Goal: Task Accomplishment & Management: Complete application form

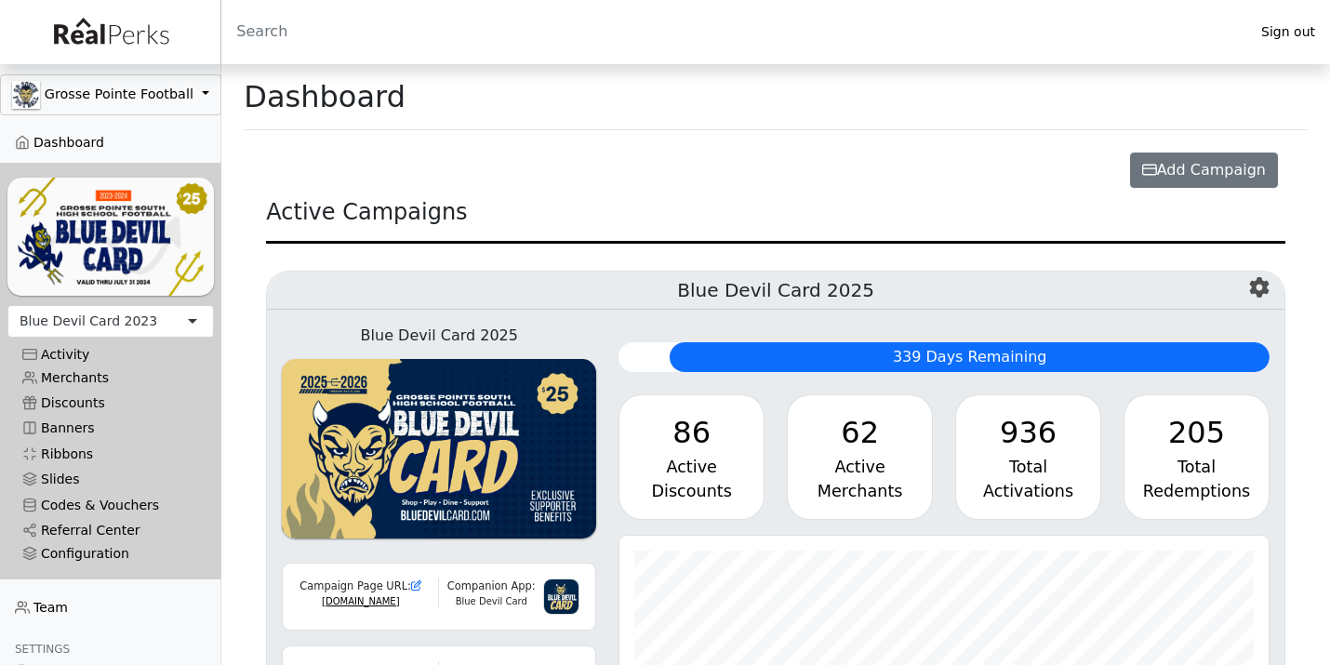
scroll to position [214, 649]
click at [74, 501] on link "Codes & Vouchers" at bounding box center [110, 504] width 207 height 25
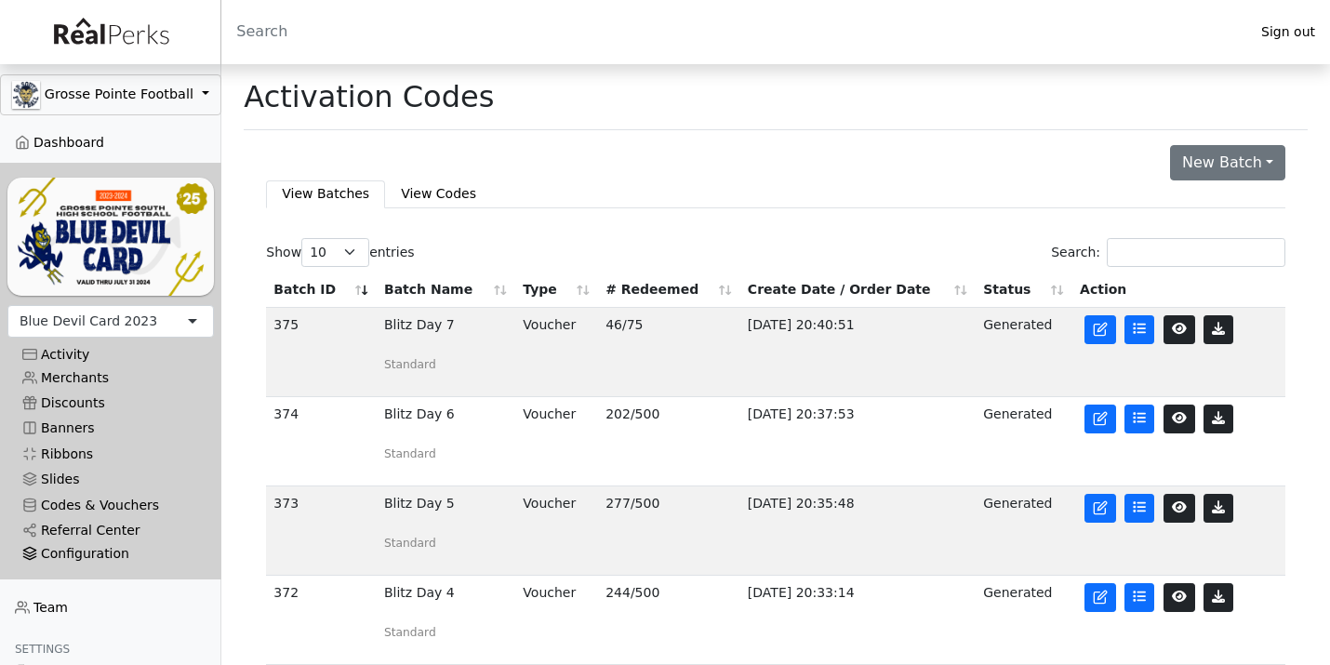
click at [69, 546] on div "Configuration" at bounding box center [110, 554] width 177 height 16
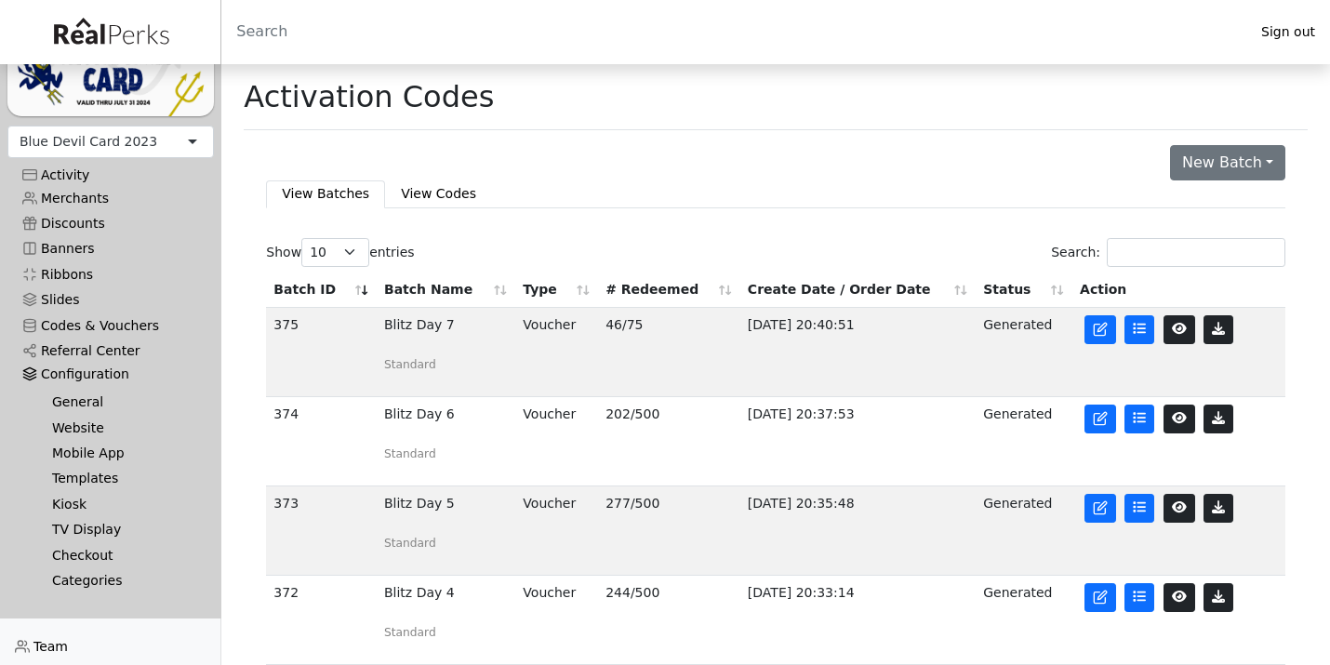
scroll to position [189, 0]
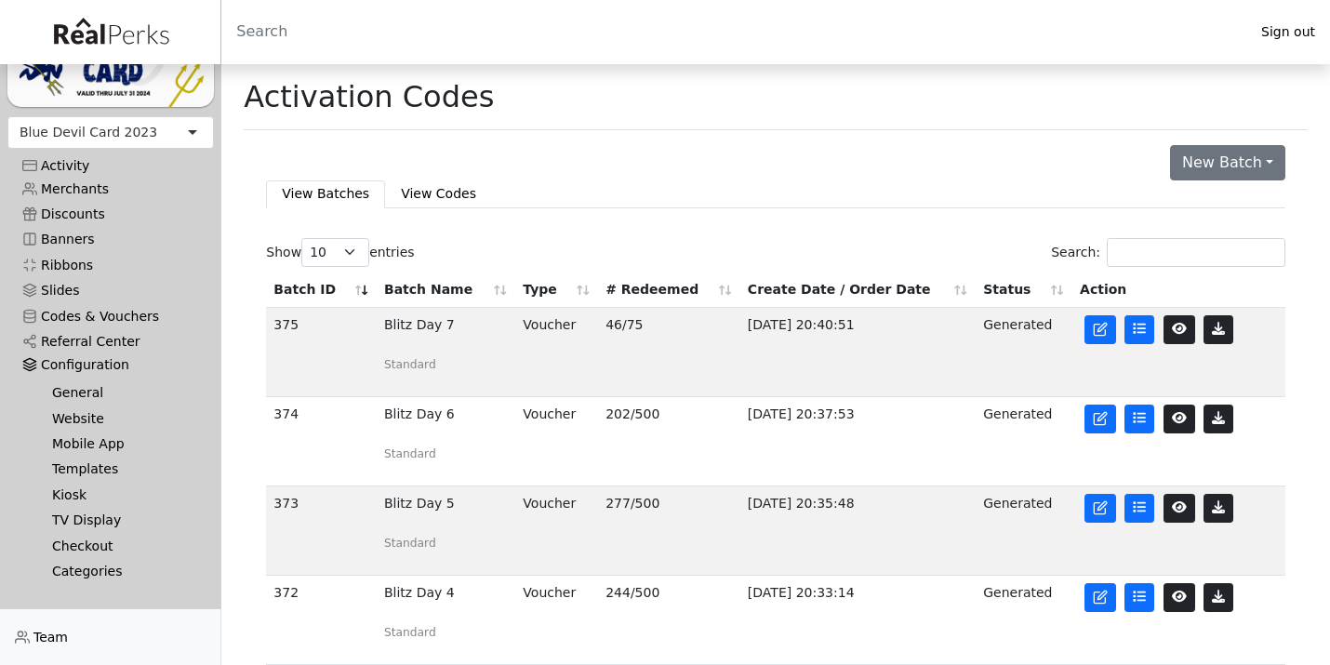
click at [92, 464] on link "Templates" at bounding box center [118, 469] width 162 height 25
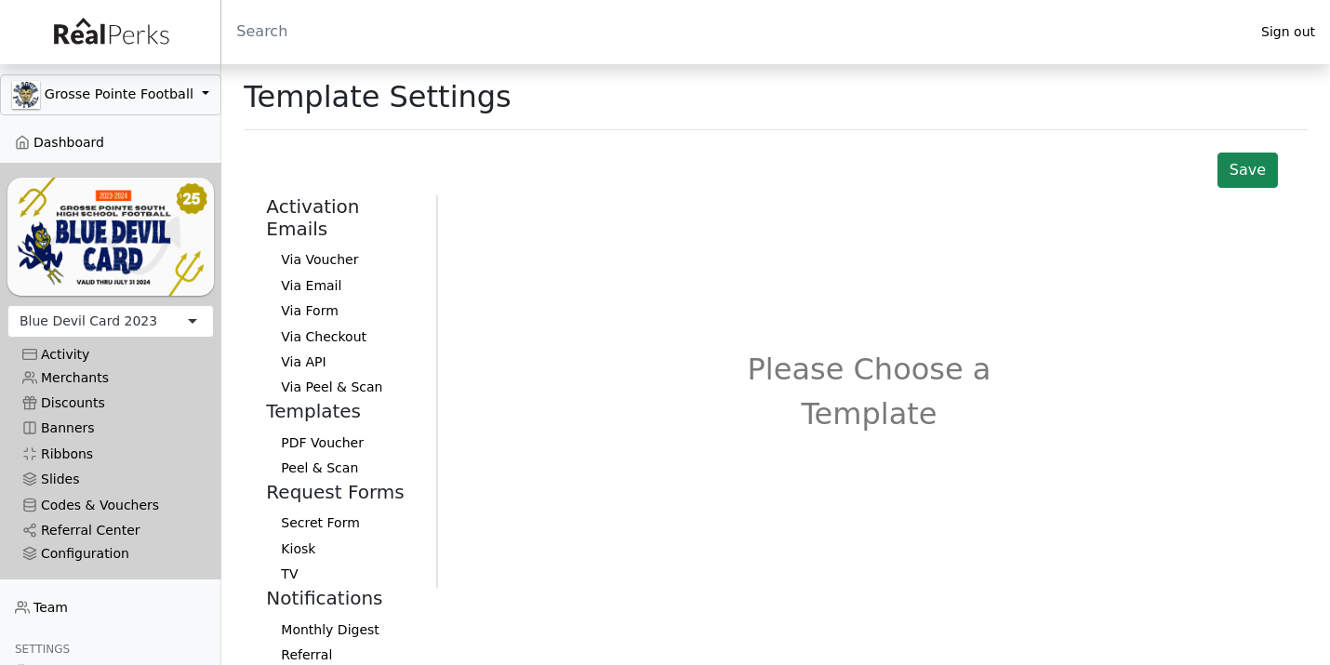
click at [307, 430] on button "PDF Voucher" at bounding box center [343, 442] width 155 height 25
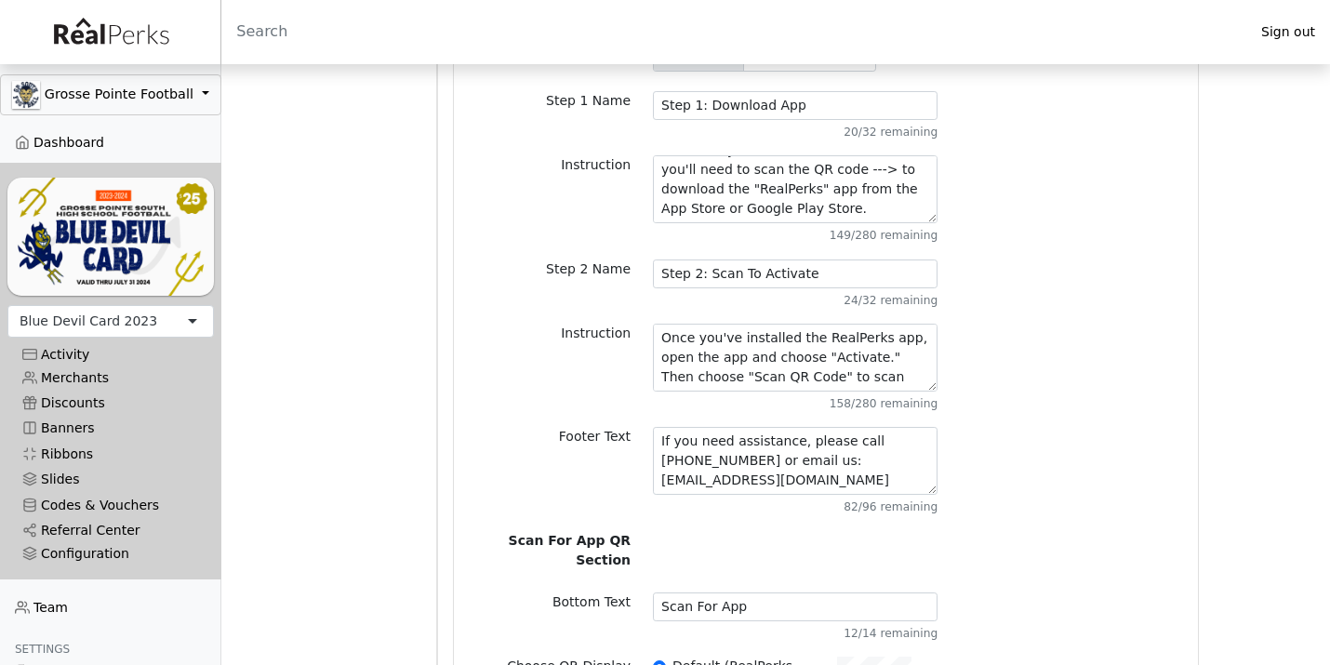
scroll to position [870, 0]
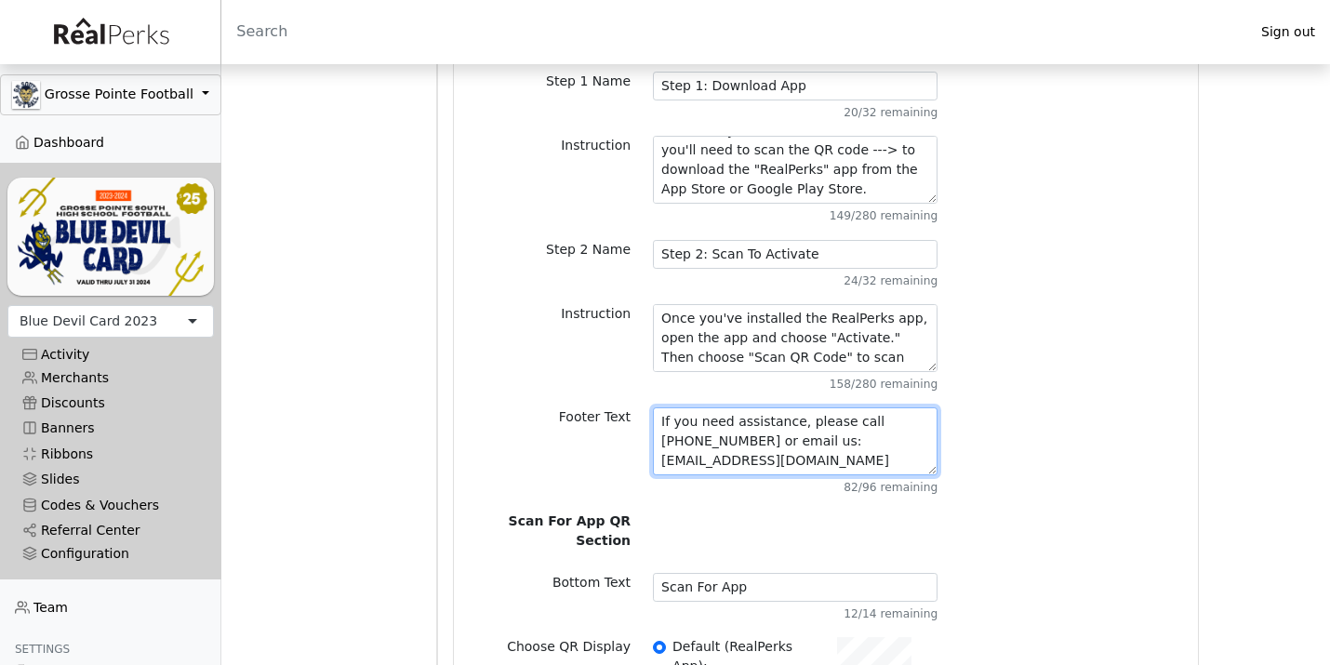
click at [811, 407] on textarea "If you need assistance, please call 1-888-456-8410 or email us: help@realperks.…" at bounding box center [795, 441] width 285 height 68
drag, startPoint x: 811, startPoint y: 400, endPoint x: 882, endPoint y: 397, distance: 70.8
click at [882, 407] on textarea "If you need assistance, please call 1-888-456-8410 or email us: help@realperks.…" at bounding box center [795, 441] width 285 height 68
click at [847, 420] on textarea "If you need assistance, please call 1-888-456-8410 or email us: help@realperks.…" at bounding box center [795, 441] width 285 height 68
click at [888, 407] on textarea "If you need assistance, please call 1-888-456-8410 or email us: help@realperks.…" at bounding box center [795, 441] width 285 height 68
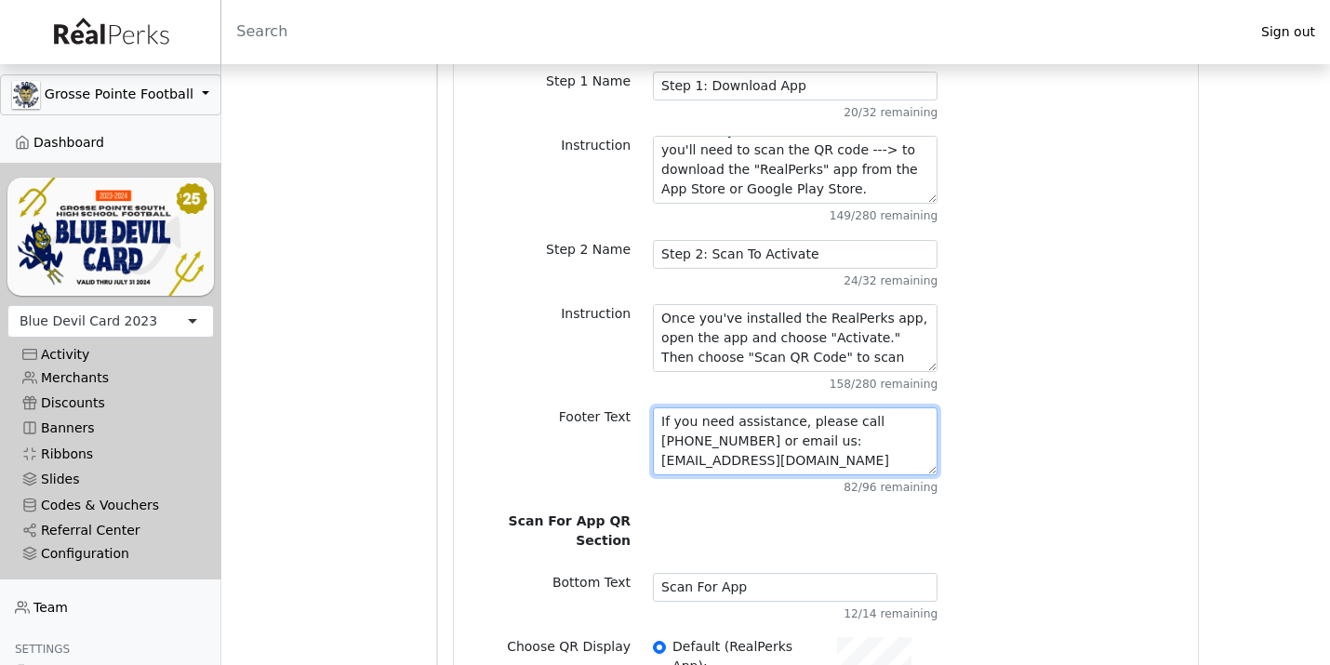
drag, startPoint x: 888, startPoint y: 380, endPoint x: 718, endPoint y: 403, distance: 171.7
click at [718, 407] on textarea "If you need assistance, please call 1-888-456-8410 or email us: help@realperks.…" at bounding box center [795, 441] width 285 height 68
click at [105, 319] on div "Blue Devil Card 2023" at bounding box center [89, 322] width 138 height 20
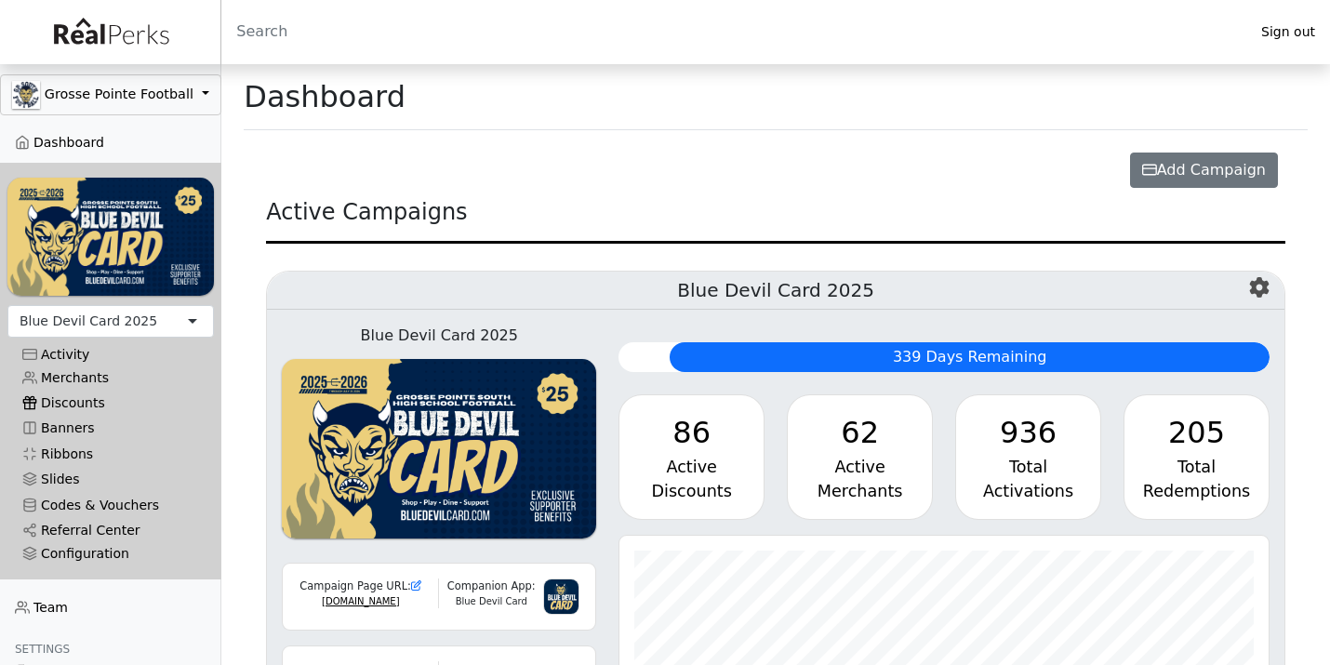
scroll to position [214, 649]
click at [74, 533] on link "Referral Center" at bounding box center [110, 530] width 207 height 25
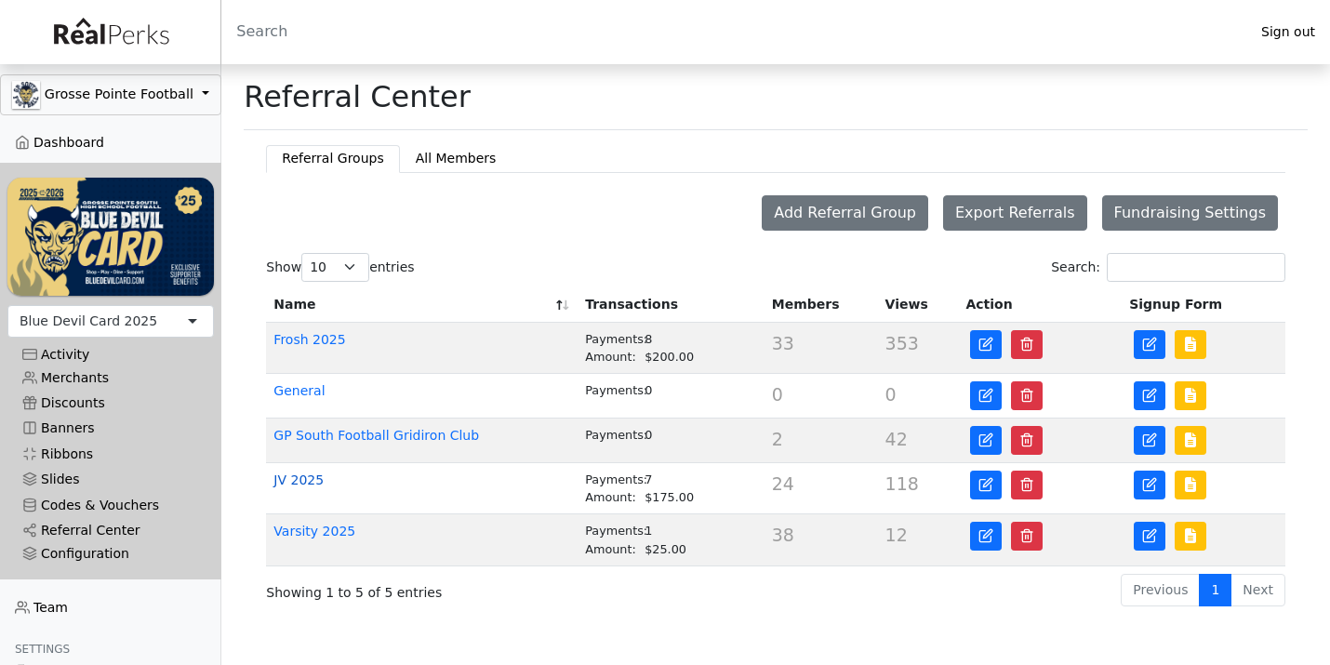
click at [312, 479] on link "JV 2025" at bounding box center [298, 480] width 50 height 15
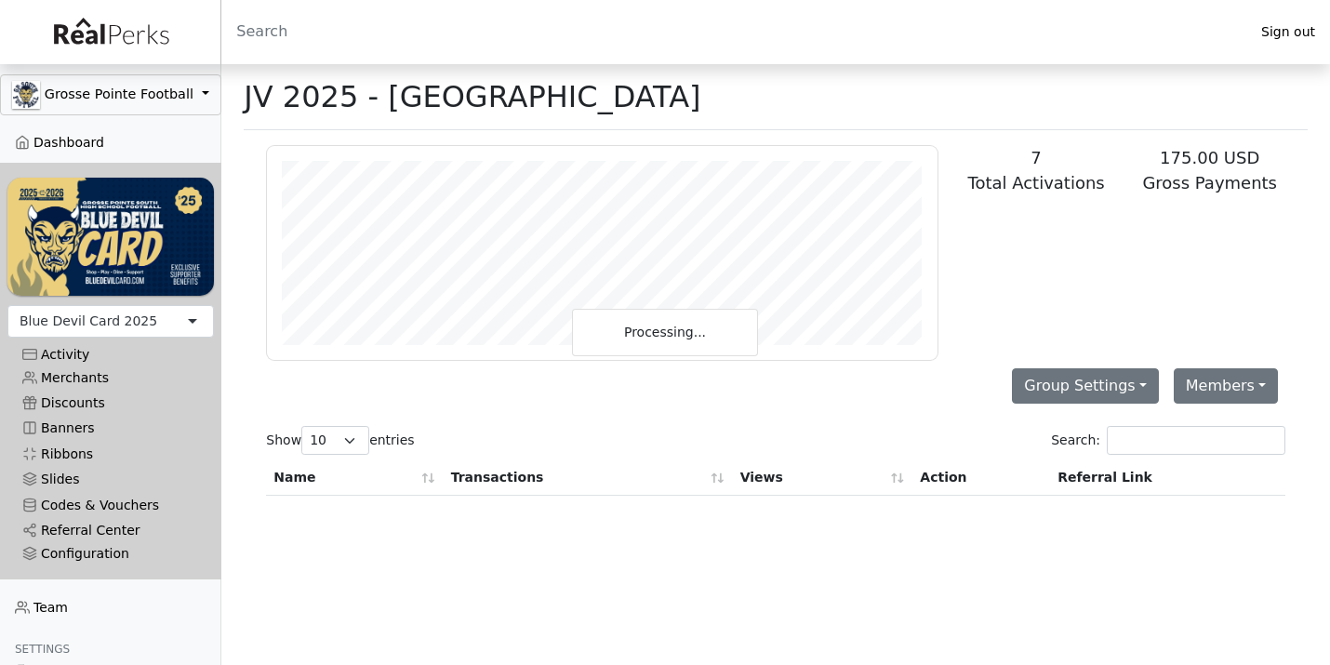
scroll to position [214, 671]
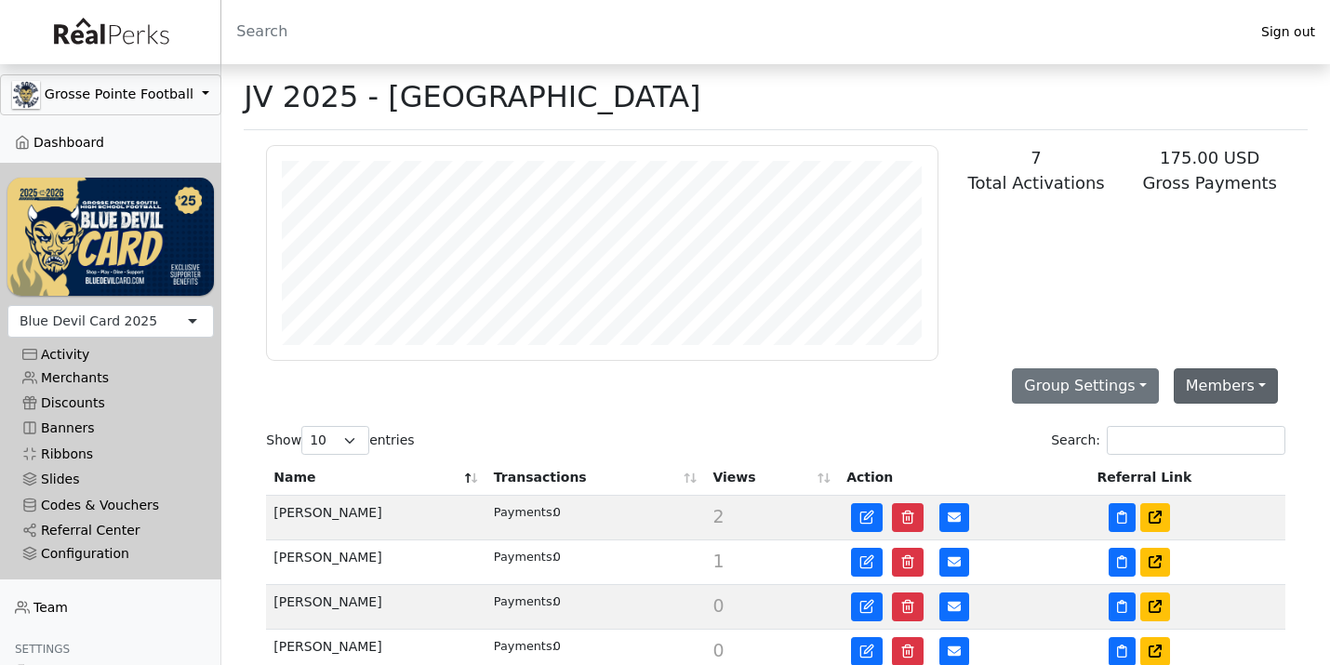
click at [1221, 394] on button "Members" at bounding box center [1226, 385] width 104 height 35
click at [1207, 430] on link "Add Member" at bounding box center [1248, 429] width 147 height 30
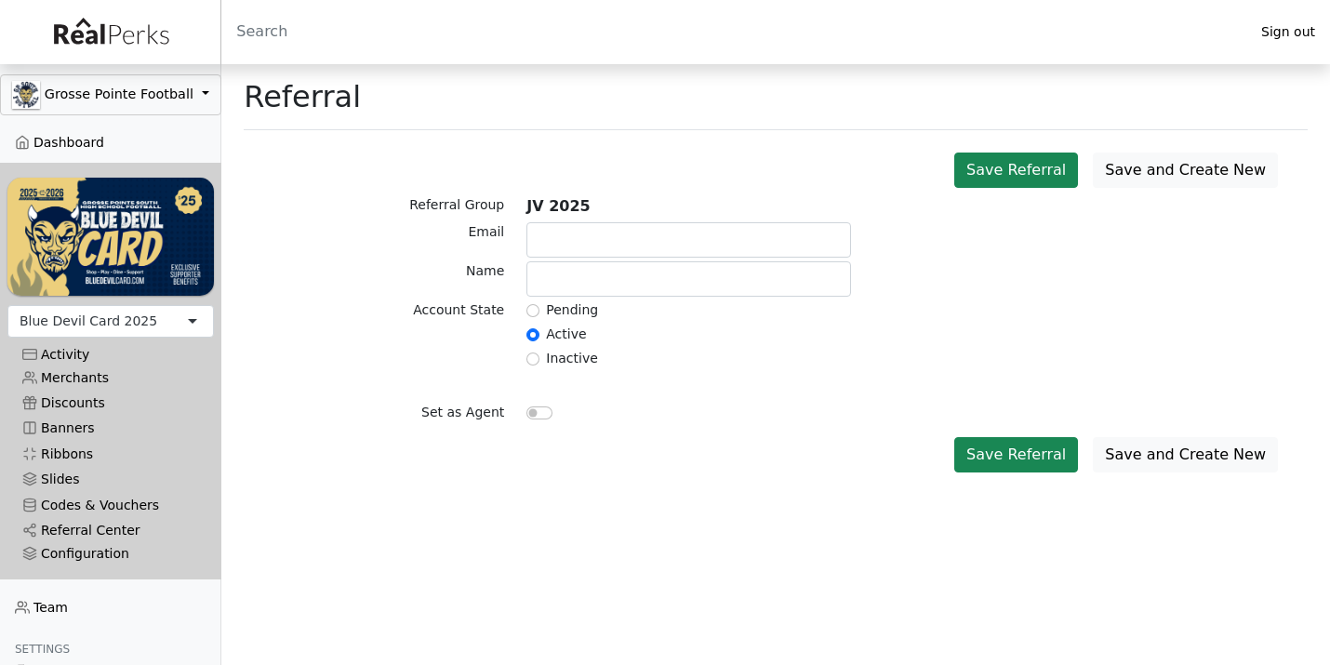
click at [696, 259] on div at bounding box center [688, 241] width 347 height 39
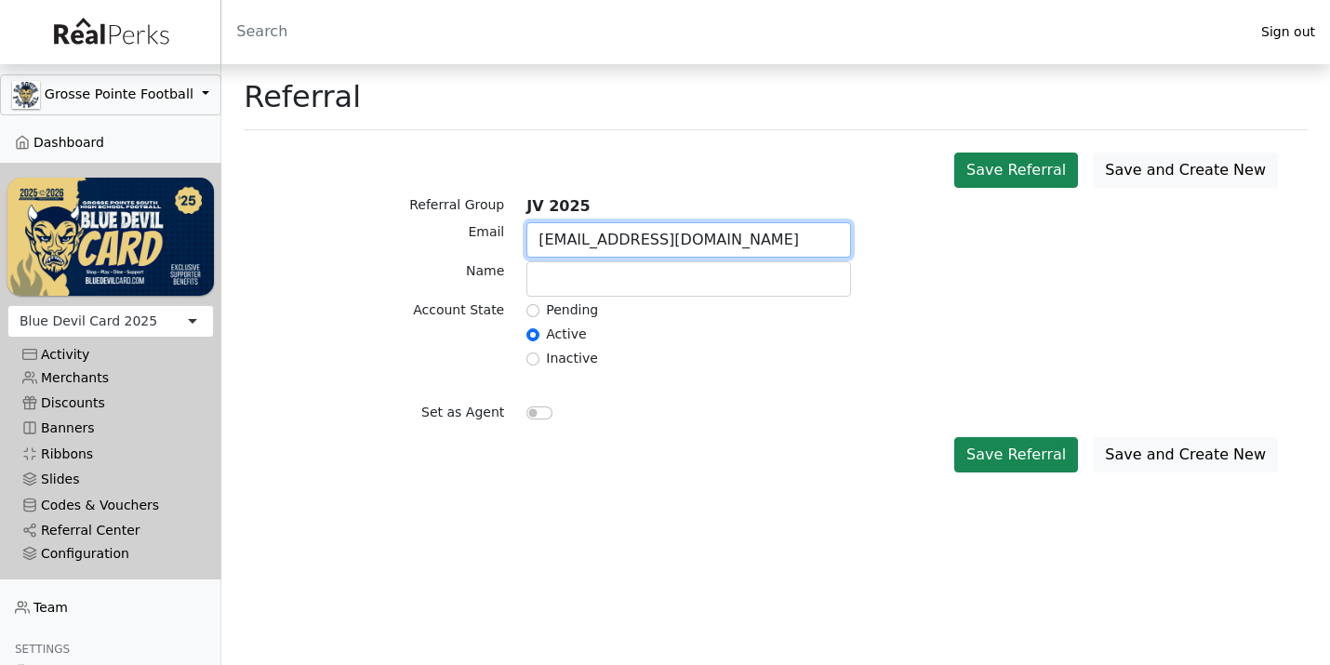
type input "cbmcpartlin@icloud.com"
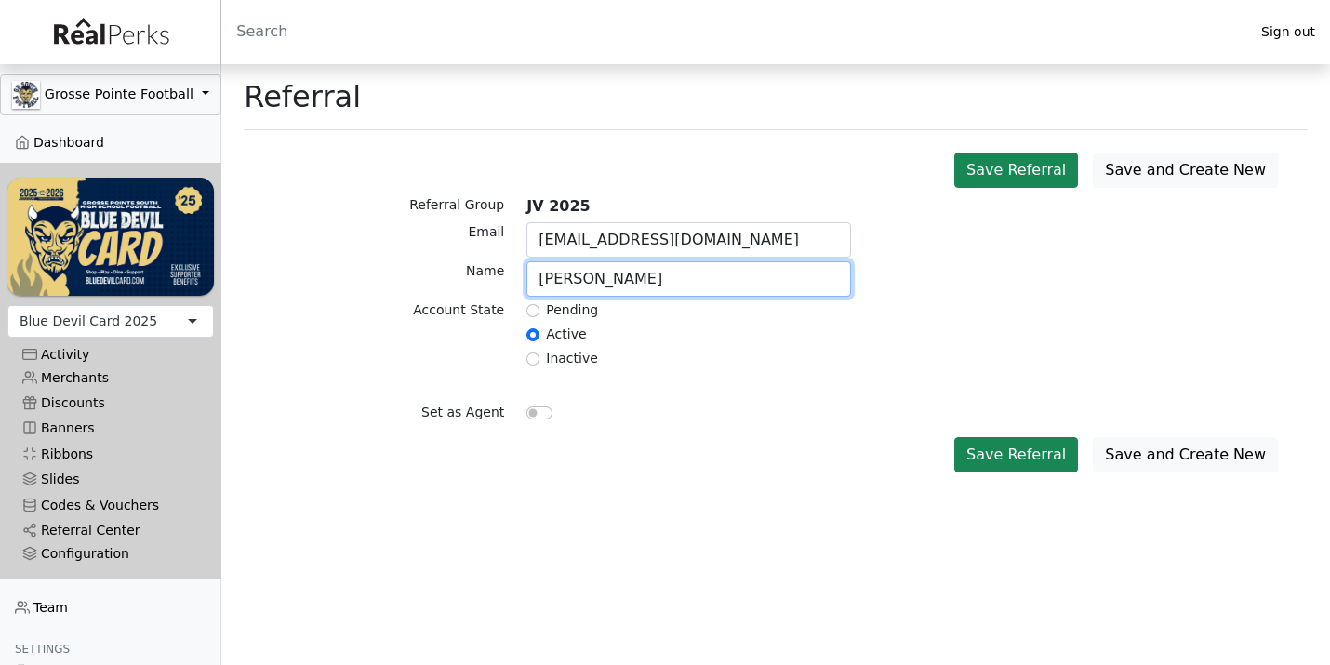
type input "[PERSON_NAME]"
click at [670, 358] on div "Inactive" at bounding box center [689, 360] width 325 height 22
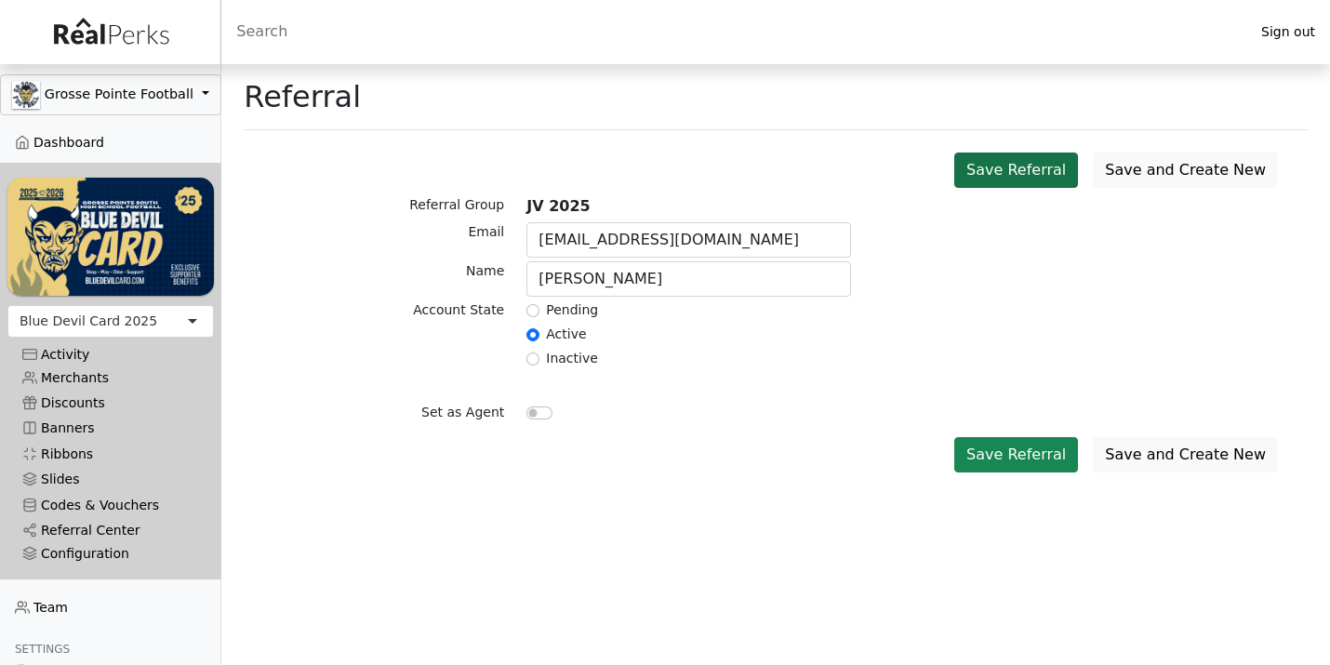
click at [1057, 167] on button "Save Referral" at bounding box center [1016, 170] width 124 height 35
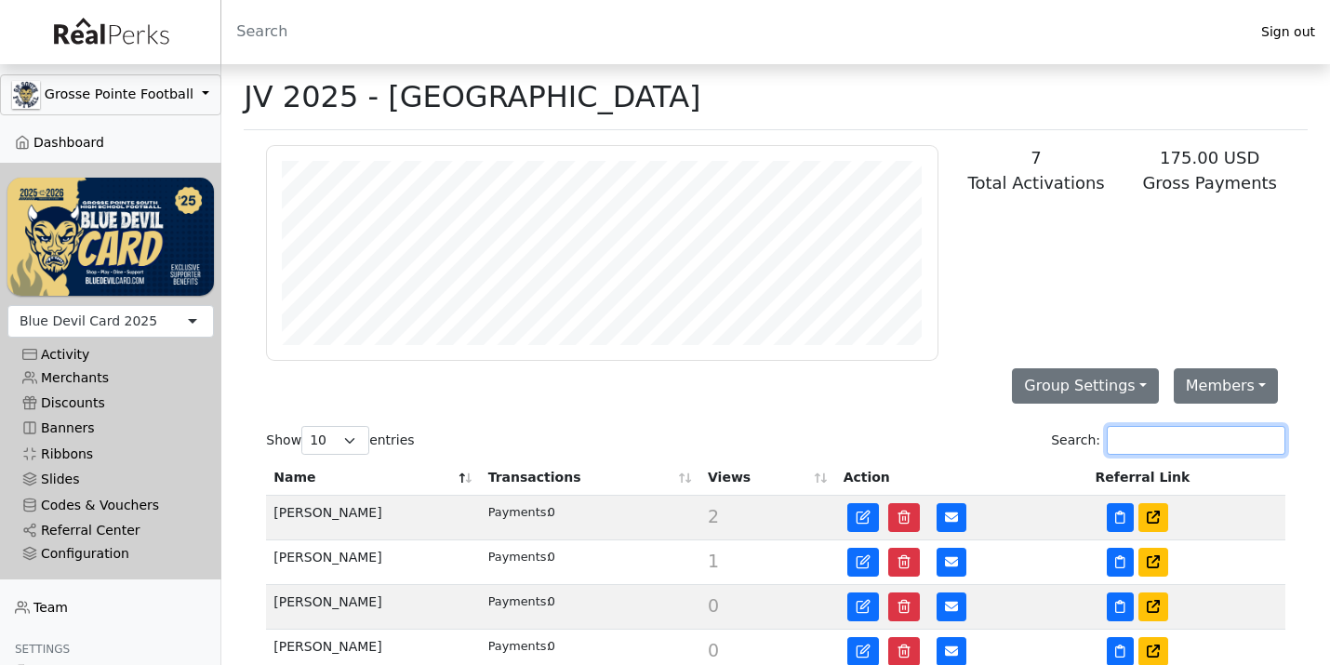
click at [1146, 438] on input "Search:" at bounding box center [1196, 440] width 179 height 29
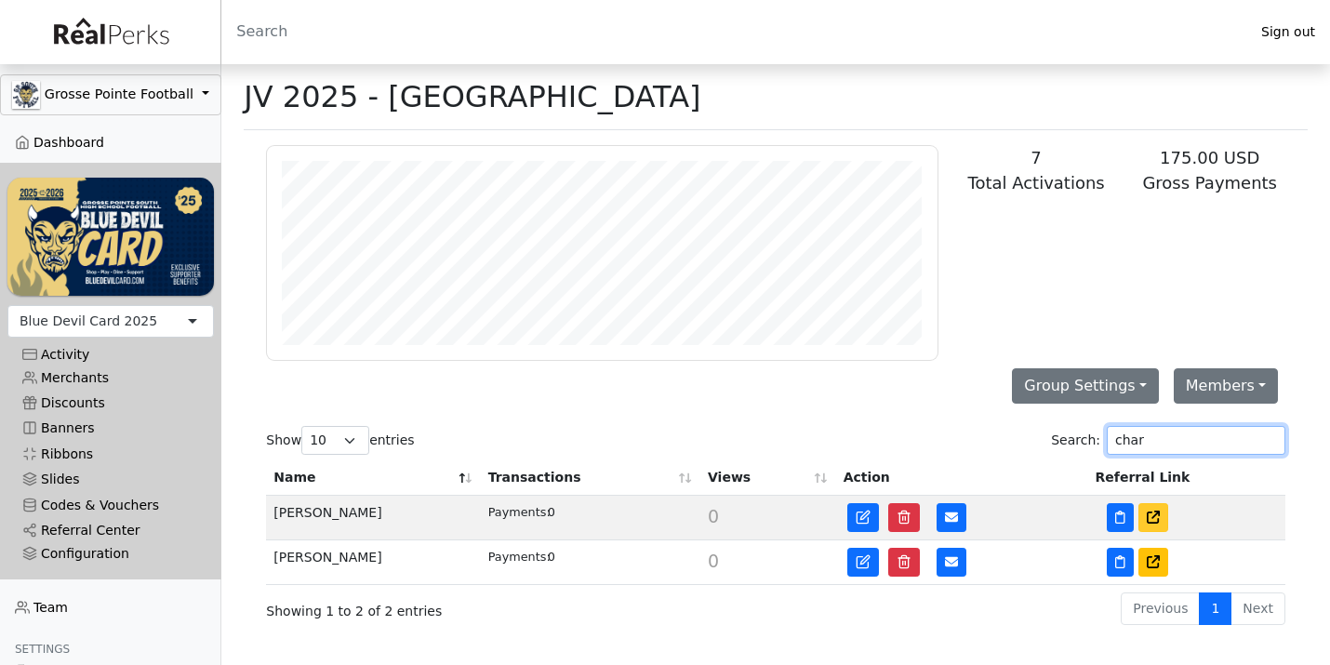
type input "char"
click at [1154, 510] on link at bounding box center [1154, 517] width 30 height 29
click at [954, 518] on icon at bounding box center [951, 518] width 13 height 10
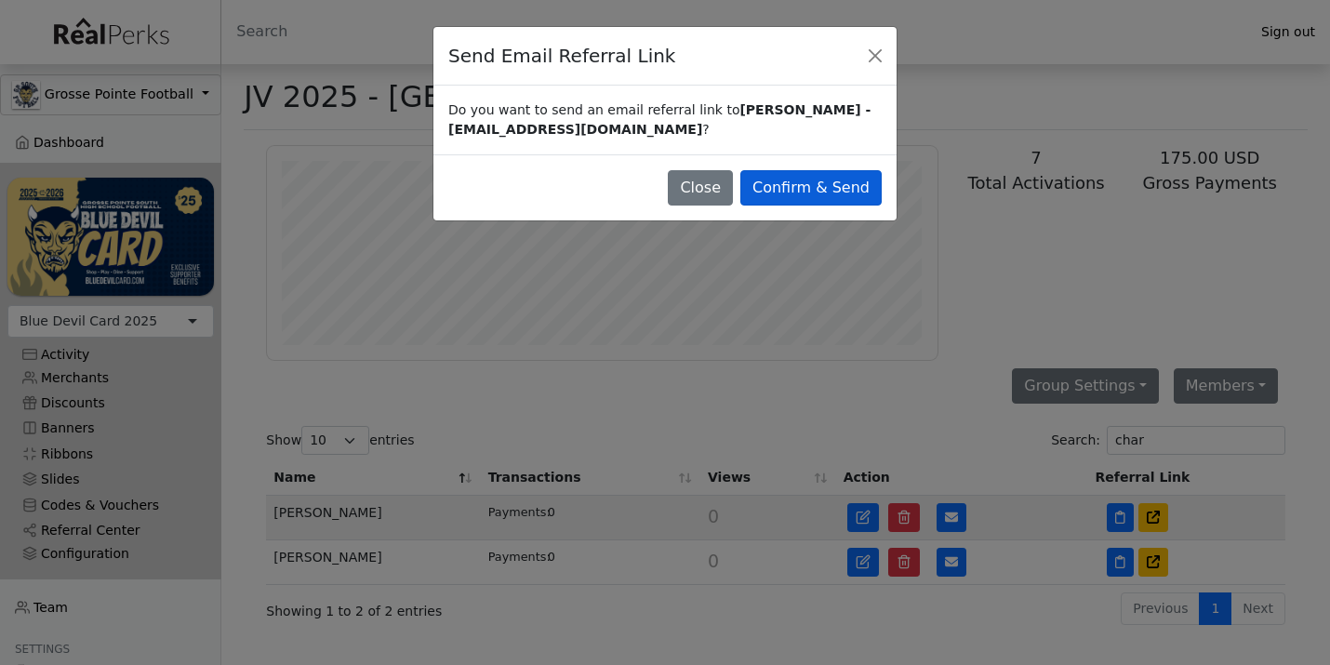
click at [848, 181] on button "Confirm & Send" at bounding box center [810, 187] width 141 height 35
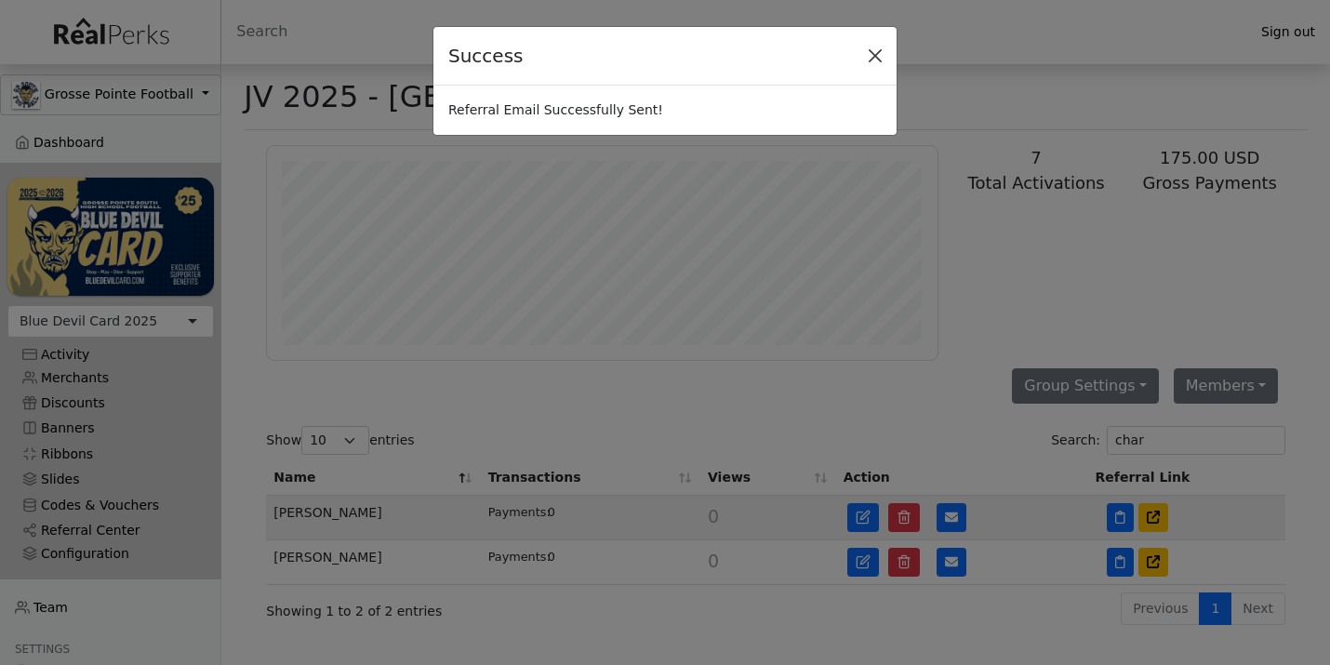
click at [874, 54] on button "Close" at bounding box center [875, 56] width 28 height 28
